Goal: Task Accomplishment & Management: Complete application form

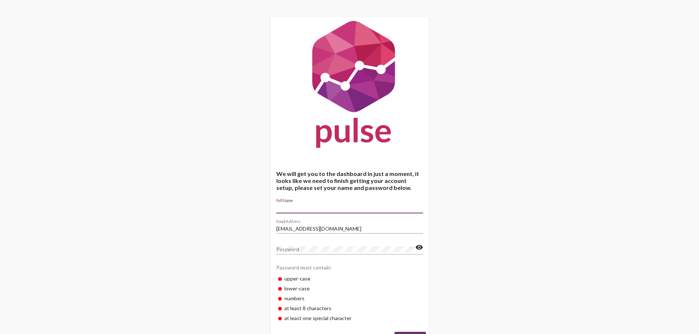
click at [321, 206] on input "Full Name" at bounding box center [349, 208] width 147 height 6
type input "i"
type input "[PERSON_NAME]"
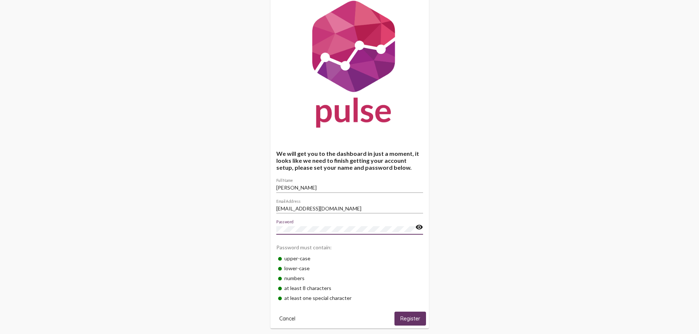
scroll to position [31, 0]
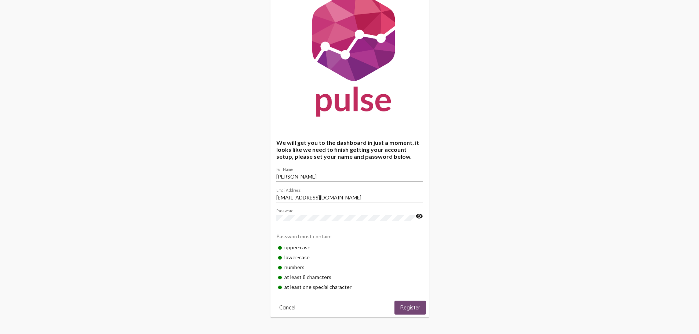
click at [411, 303] on button "Register" at bounding box center [410, 308] width 32 height 14
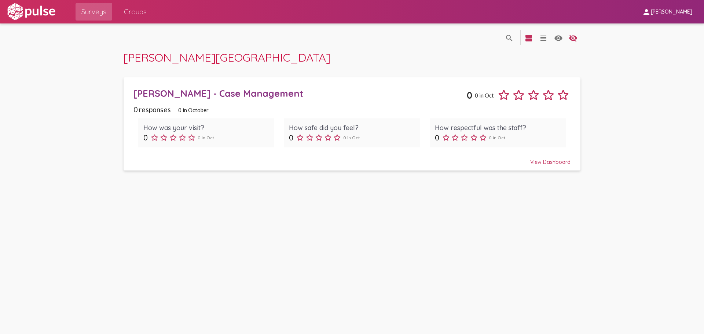
click at [177, 94] on div "[PERSON_NAME] - Case Management" at bounding box center [299, 93] width 333 height 11
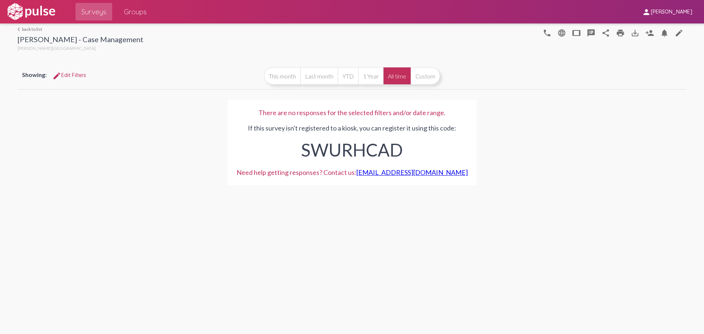
click at [32, 29] on link "arrow_back_ios back to list" at bounding box center [81, 29] width 126 height 6
